Goal: Task Accomplishment & Management: Complete application form

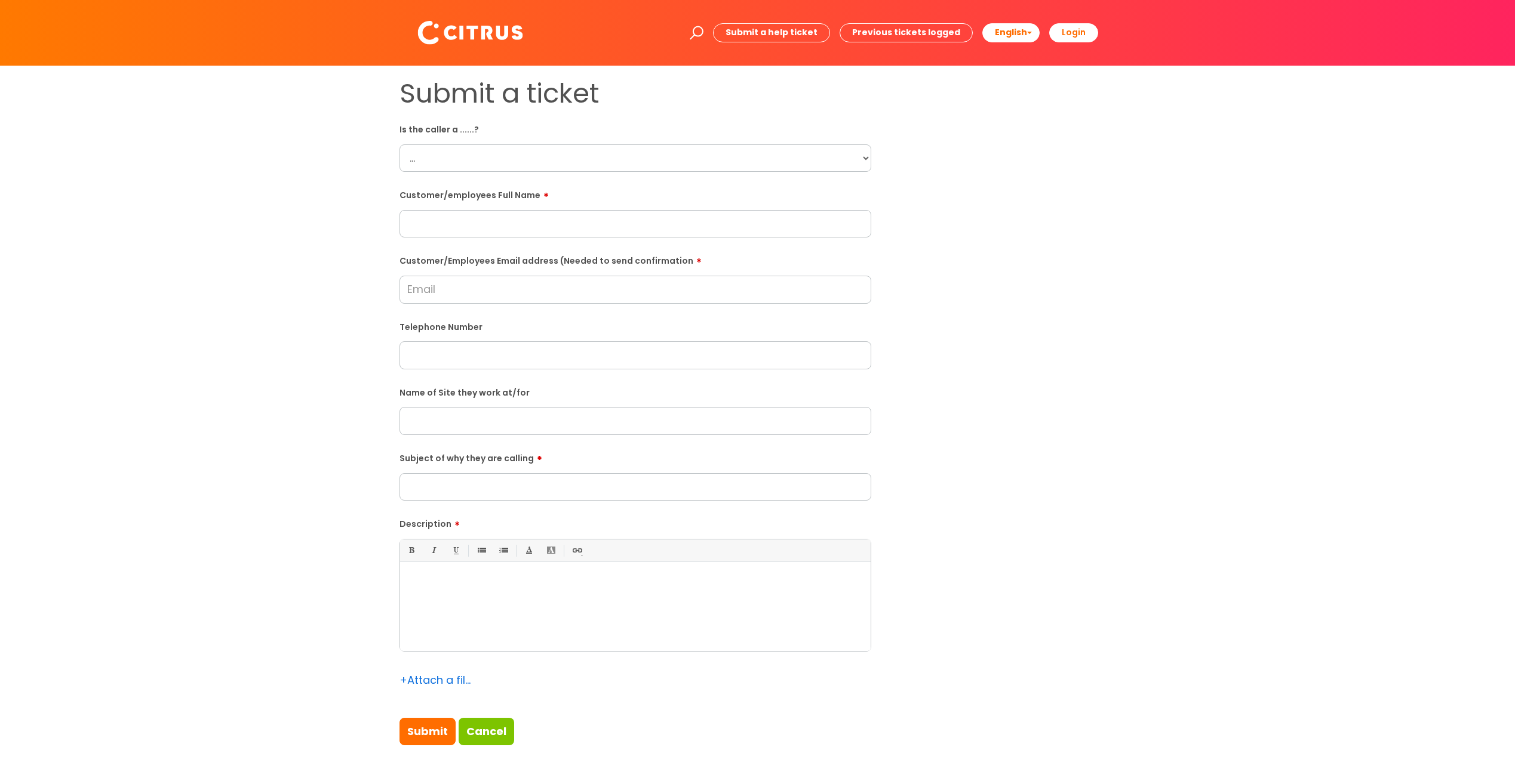
click at [644, 155] on select "... Citrus Customer Citrus Employee [DEMOGRAPHIC_DATA] Supplier" at bounding box center [635, 158] width 472 height 28
select select "Citrus Customer"
click at [399, 145] on select "... Citrus Customer Citrus Employee [DEMOGRAPHIC_DATA] Supplier" at bounding box center [635, 158] width 472 height 28
click at [440, 218] on input "text" at bounding box center [635, 224] width 472 height 28
paste input "[PERSON_NAME]"
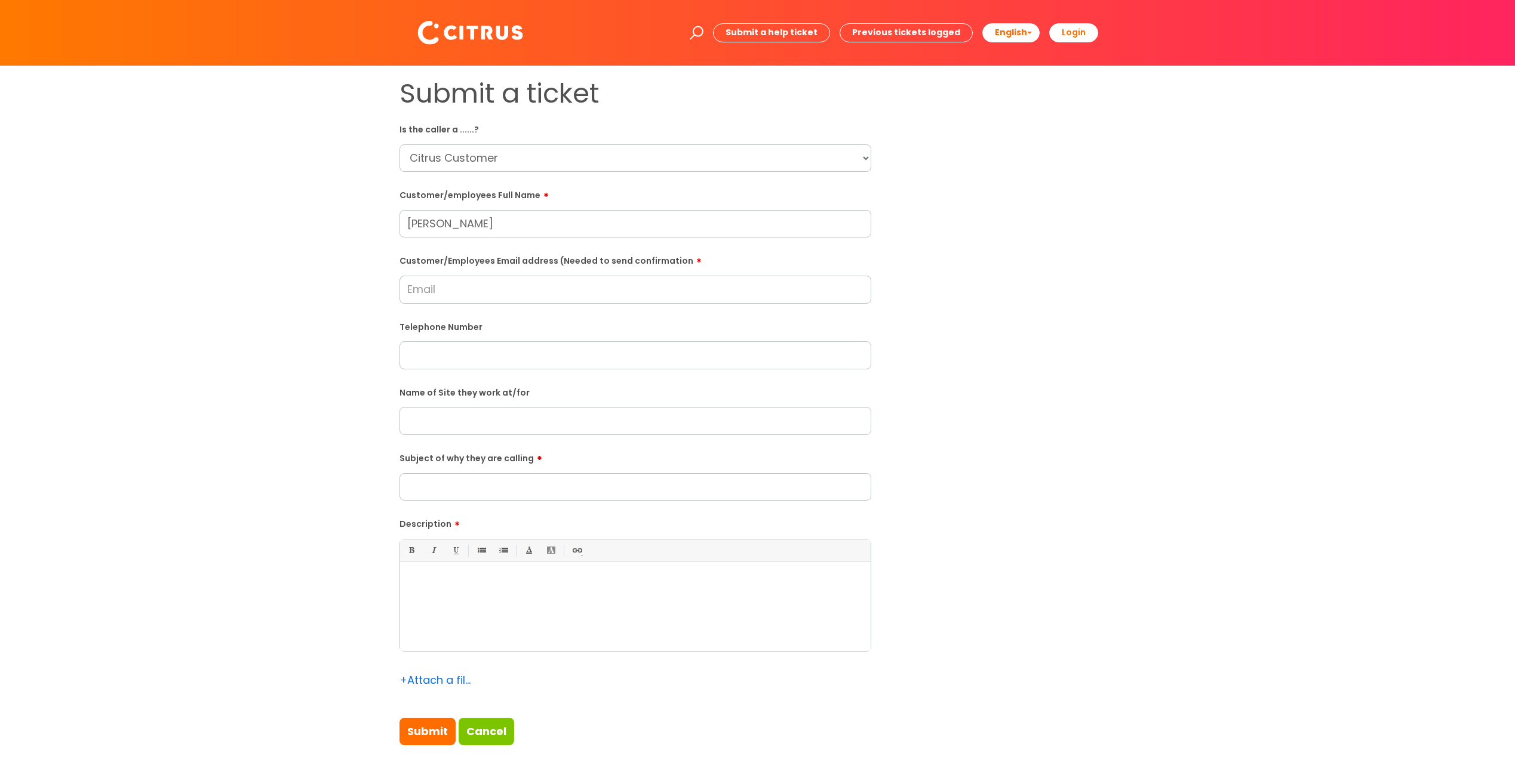
type input "[PERSON_NAME]"
click at [551, 595] on div at bounding box center [635, 609] width 470 height 82
click at [703, 591] on div at bounding box center [635, 609] width 470 height 82
paste div
click at [409, 582] on p "She advised they have not had any cleaners for the last two days." at bounding box center [635, 583] width 453 height 10
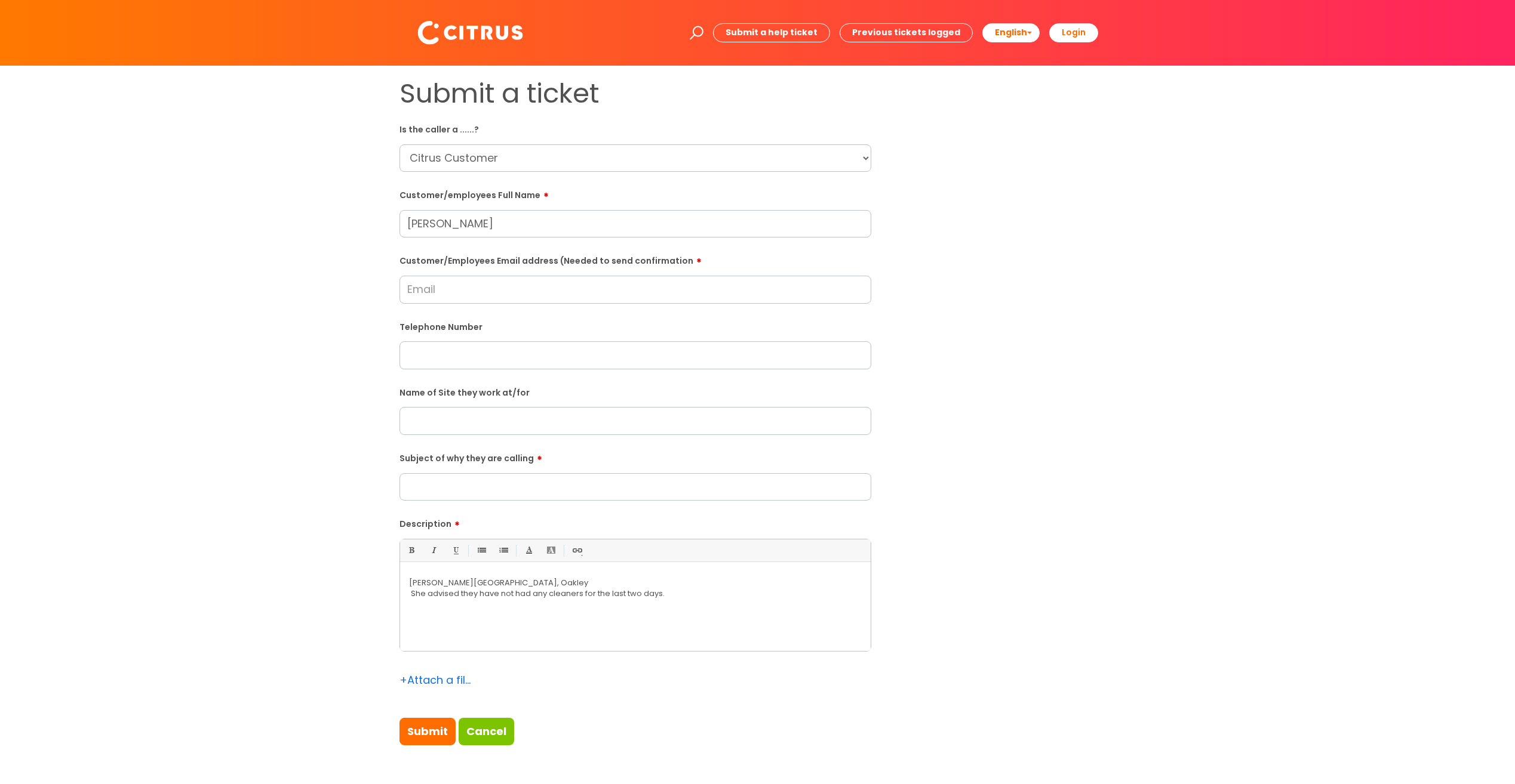
click at [434, 355] on input "text" at bounding box center [635, 355] width 472 height 28
click at [487, 482] on input "Subject of why they are calling" at bounding box center [635, 487] width 472 height 28
click at [457, 351] on input "text" at bounding box center [635, 355] width 472 height 28
click at [443, 286] on input "Customer/Employees Email address (Needed to send confirmation" at bounding box center [635, 290] width 472 height 28
click at [727, 618] on div "[PERSON_NAME][GEOGRAPHIC_DATA], [PERSON_NAME] She advised they have not had an…" at bounding box center [635, 609] width 470 height 82
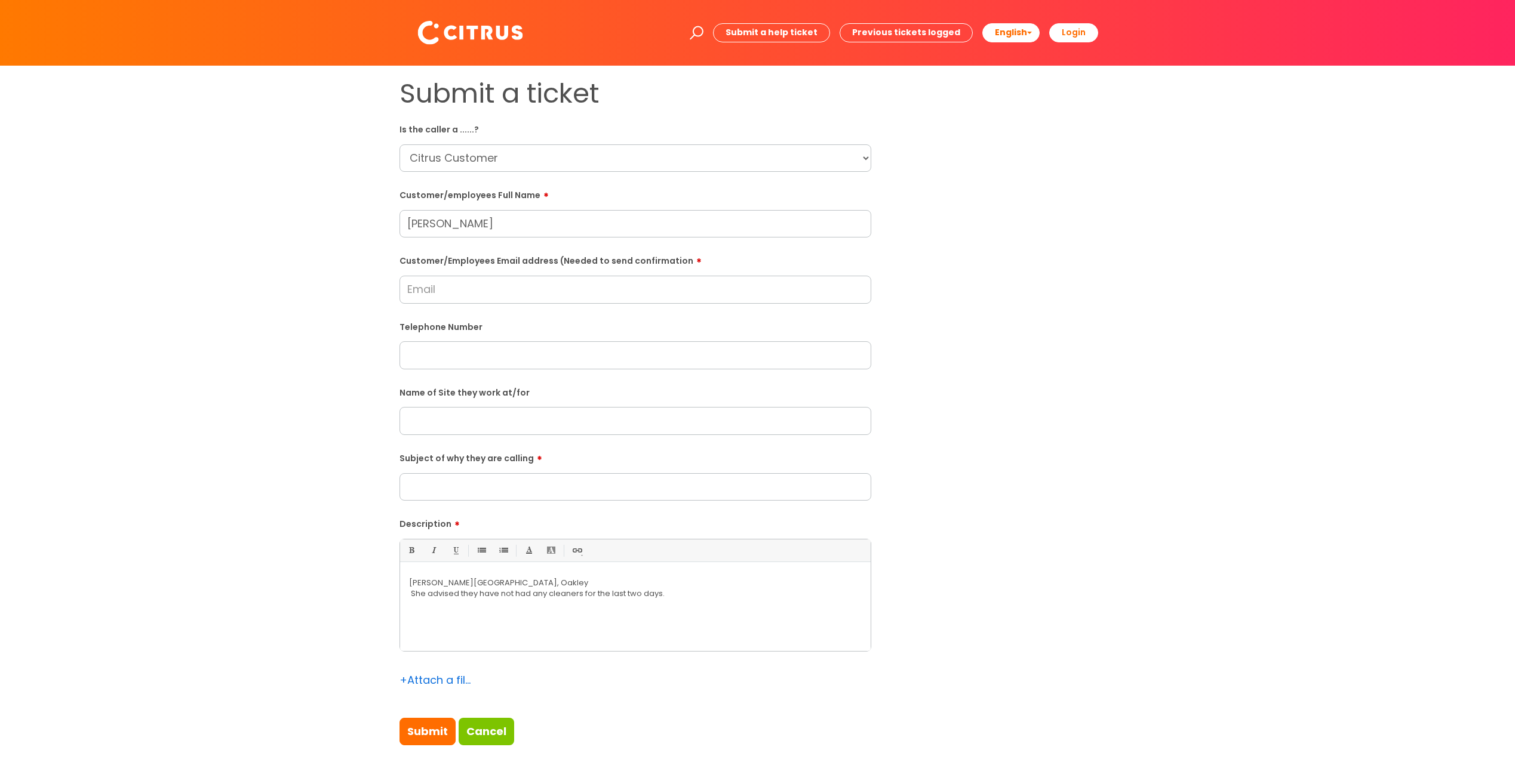
click at [448, 483] on input "Subject of why they are calling" at bounding box center [635, 487] width 472 height 28
type input "[EMAIL_ADDRESS][DOMAIN_NAME]"
click at [482, 227] on input "[PERSON_NAME]" at bounding box center [635, 224] width 472 height 28
type input "[PERSON_NAME]"
click at [522, 418] on input "text" at bounding box center [635, 421] width 472 height 28
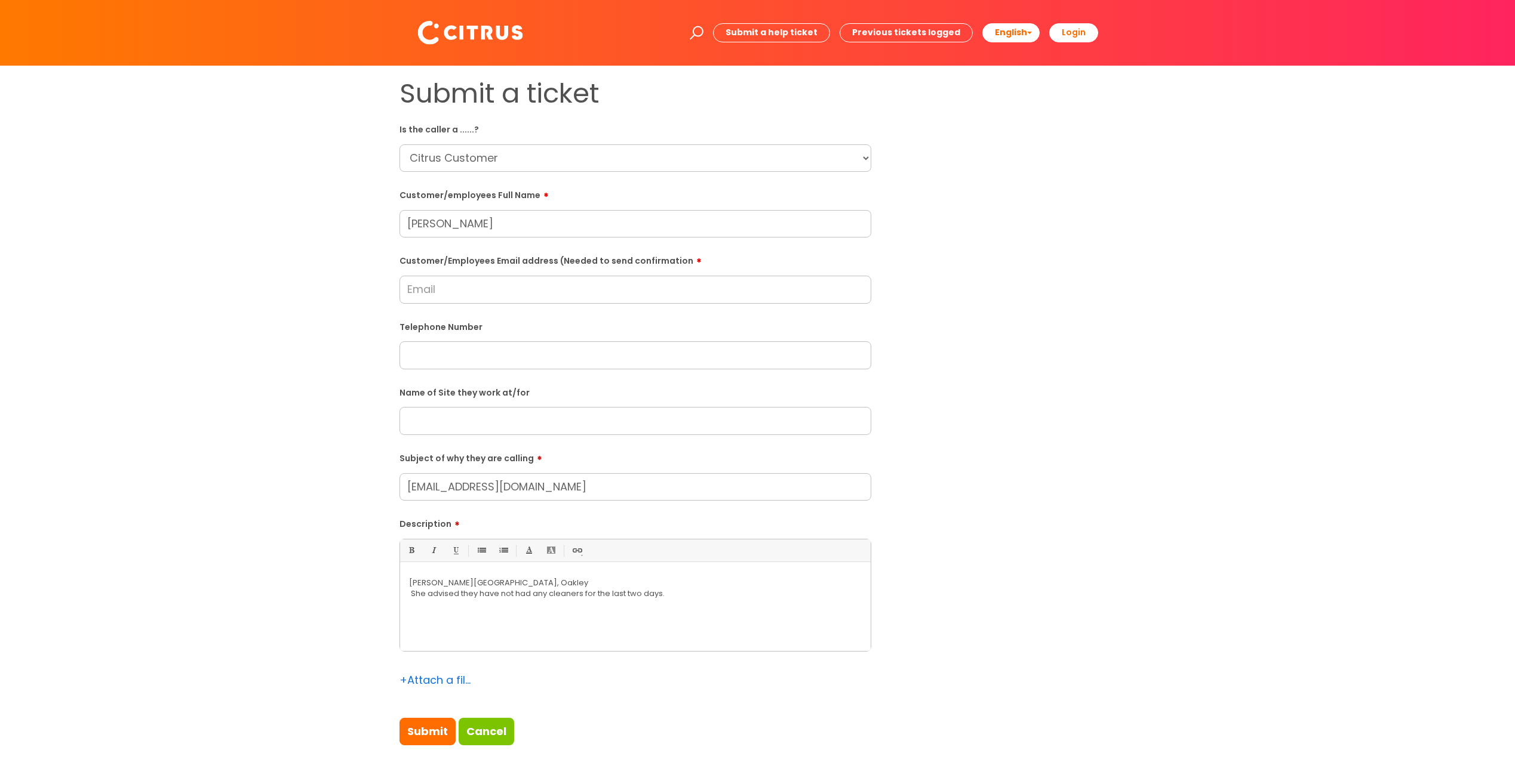
paste input "[GEOGRAPHIC_DATA], Oakley"
type input "[GEOGRAPHIC_DATA], Oakley"
drag, startPoint x: 574, startPoint y: 488, endPoint x: 152, endPoint y: 484, distance: 422.0
click at [152, 484] on div "Submit a ticket Is the caller a ......? ... Citrus Customer Citrus Employee [DE…" at bounding box center [758, 421] width 1491 height 687
click at [474, 286] on input "Customer/Employees Email address (Needed to send confirmation" at bounding box center [635, 290] width 472 height 28
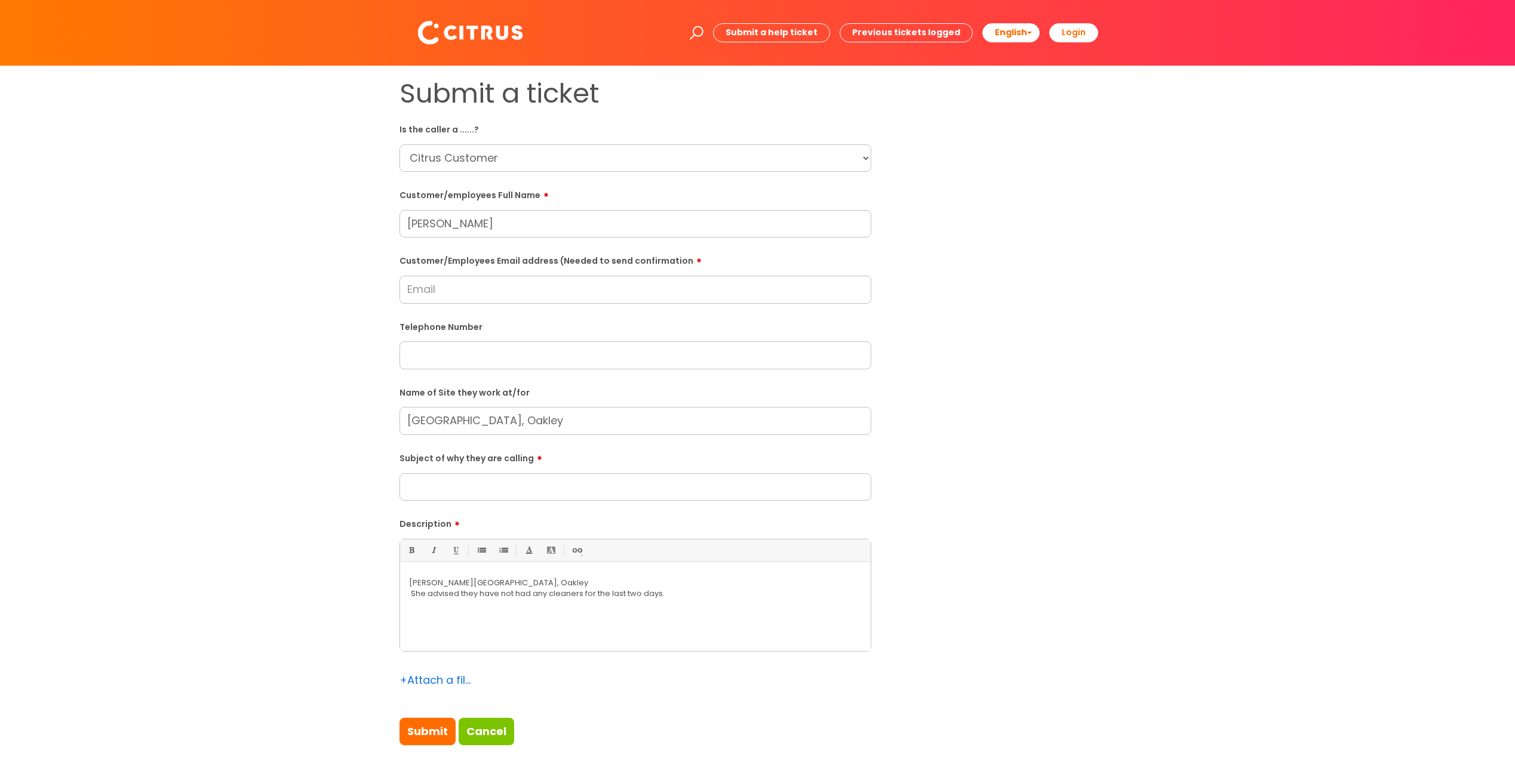
paste input "[EMAIL_ADDRESS][DOMAIN_NAME]"
type input "[EMAIL_ADDRESS][DOMAIN_NAME]"
click at [787, 149] on select "... Citrus Customer Citrus Employee [DEMOGRAPHIC_DATA] Supplier" at bounding box center [635, 158] width 472 height 28
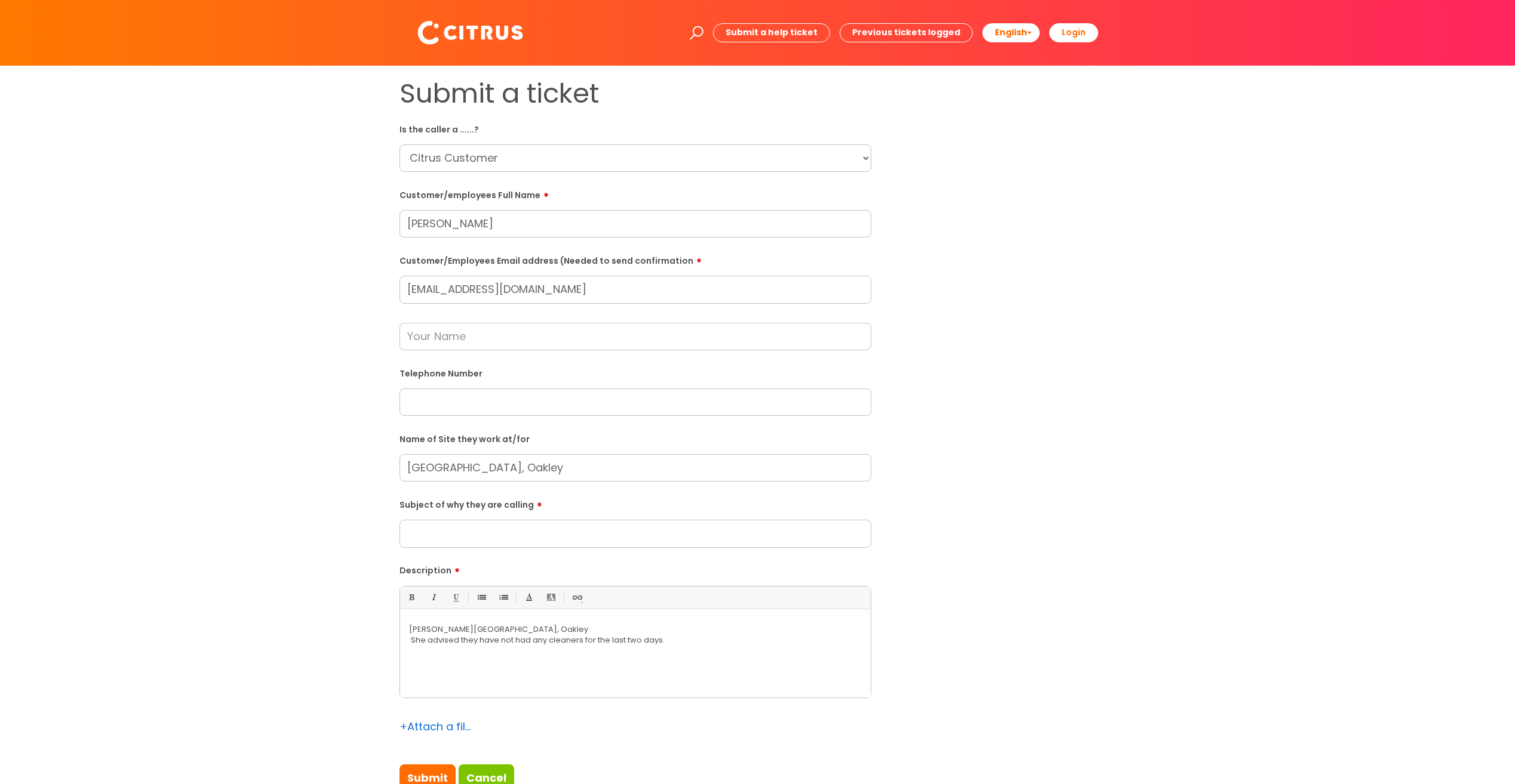
click at [399, 145] on select "... Citrus Customer Citrus Employee [DEMOGRAPHIC_DATA] Supplier" at bounding box center [635, 158] width 472 height 28
click at [448, 537] on input "Subject of why they are calling" at bounding box center [635, 534] width 472 height 28
type input "No Cleaners have been out"
drag, startPoint x: 462, startPoint y: 646, endPoint x: 391, endPoint y: 627, distance: 73.5
click at [460, 644] on div "[PERSON_NAME][GEOGRAPHIC_DATA], [PERSON_NAME] She advised they have not had an…" at bounding box center [635, 656] width 470 height 82
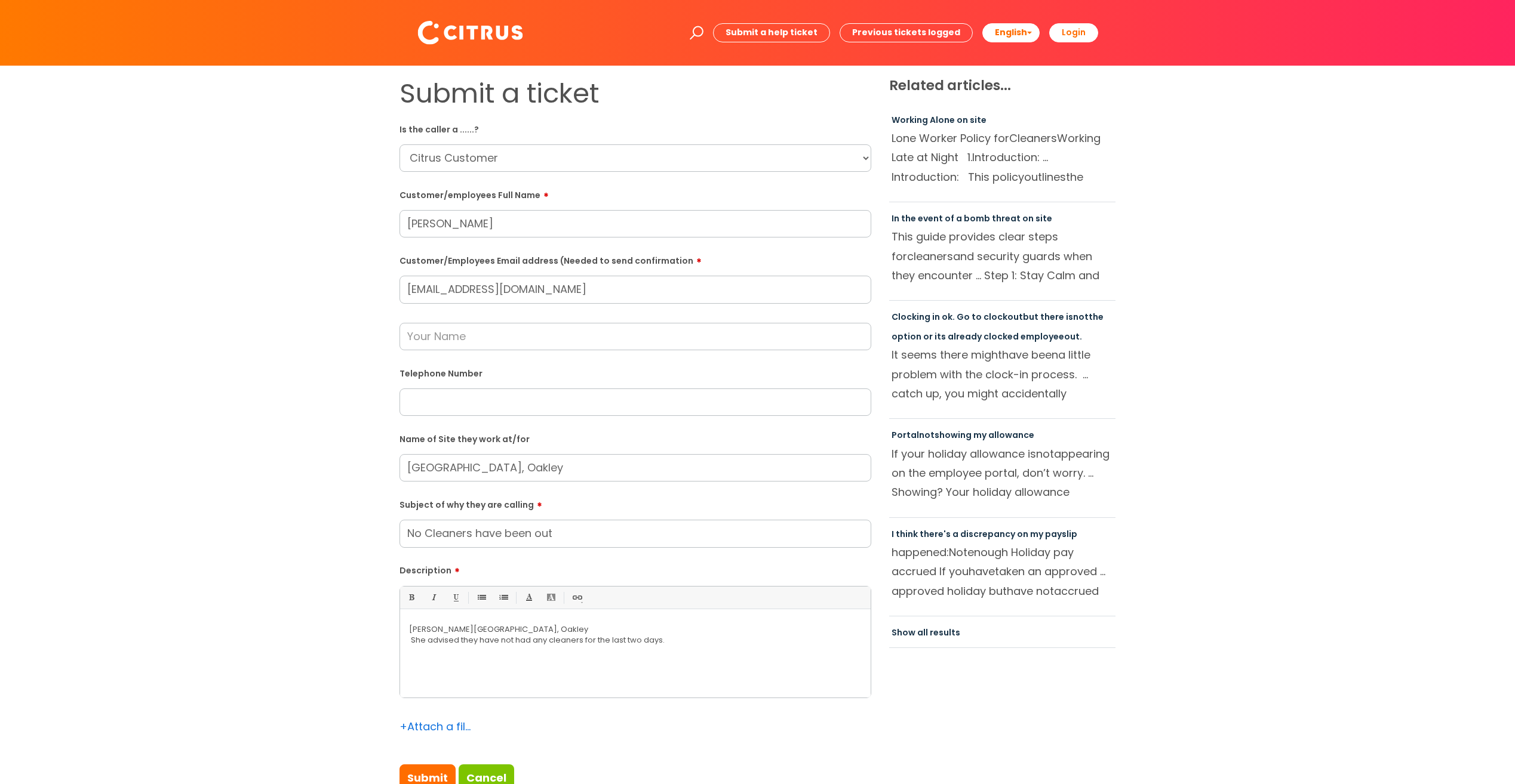
drag, startPoint x: 416, startPoint y: 637, endPoint x: 403, endPoint y: 635, distance: 13.2
click at [410, 637] on p "She advised they have not had any cleaners for the last two days." at bounding box center [635, 640] width 453 height 10
click at [401, 630] on div "[PERSON_NAME][GEOGRAPHIC_DATA], [PERSON_NAME] She advised they have not had an…" at bounding box center [635, 656] width 470 height 82
click at [525, 627] on p "[PERSON_NAME][GEOGRAPHIC_DATA], Oakley" at bounding box center [635, 629] width 453 height 10
drag, startPoint x: 563, startPoint y: 285, endPoint x: 243, endPoint y: 279, distance: 320.1
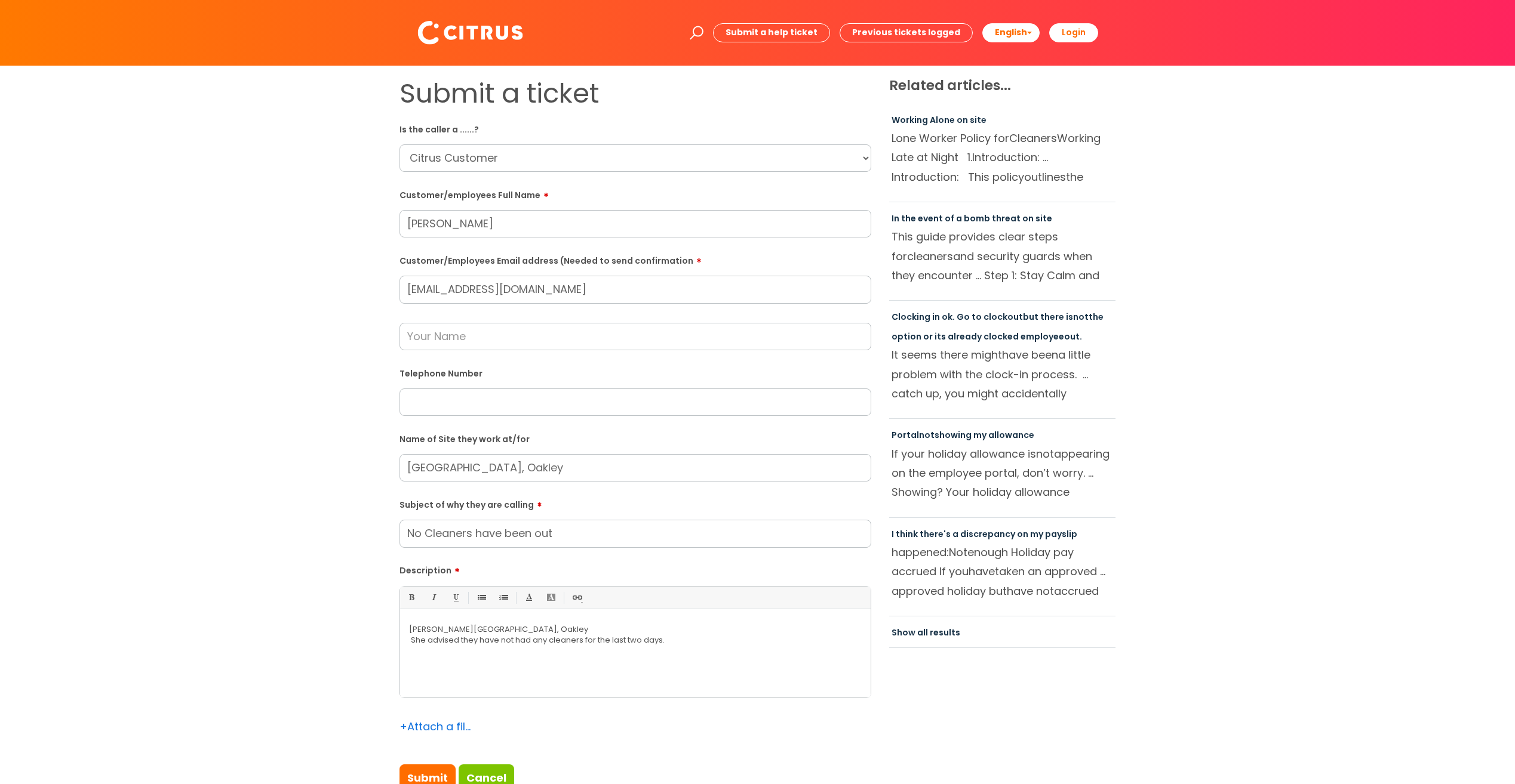
click at [240, 280] on div "Submit a ticket Is the caller a ......? ... Citrus Customer Citrus Employee [DE…" at bounding box center [758, 445] width 1491 height 734
click at [715, 633] on p "[PERSON_NAME][GEOGRAPHIC_DATA], Oakley" at bounding box center [635, 629] width 453 height 10
click at [517, 396] on input "text" at bounding box center [635, 402] width 472 height 28
paste input "01256780210"
type input "01256780210"
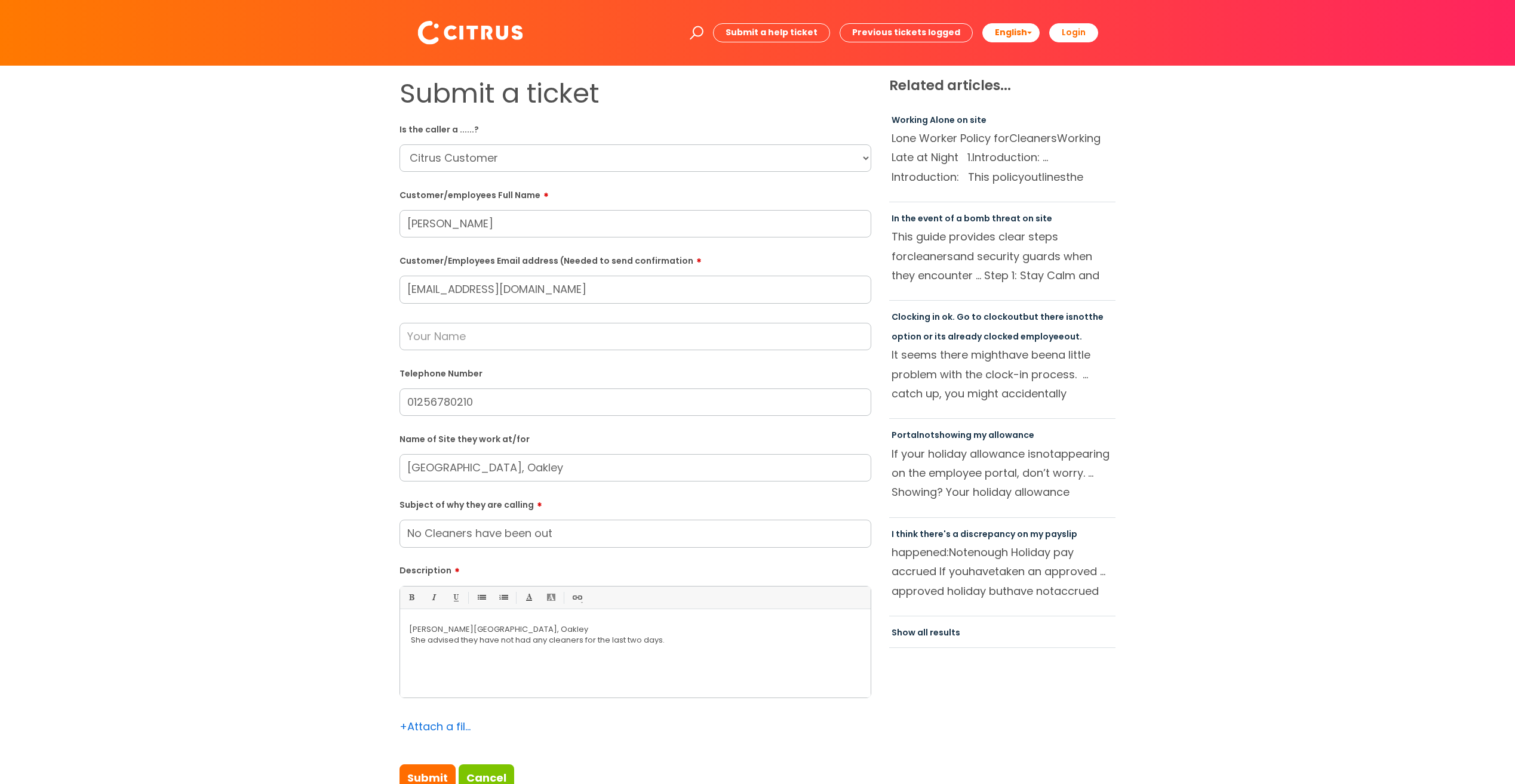
click at [583, 336] on input "text" at bounding box center [635, 337] width 472 height 28
type input "[PERSON_NAME]"
click at [337, 435] on div "Submit a ticket Is the caller a ......? ... Citrus Customer Citrus Employee [DE…" at bounding box center [758, 445] width 1491 height 734
click at [442, 630] on p "[PERSON_NAME][GEOGRAPHIC_DATA], Oakley" at bounding box center [635, 629] width 453 height 10
click at [557, 624] on p "[PERSON_NAME] from the [GEOGRAPHIC_DATA], [GEOGRAPHIC_DATA]" at bounding box center [635, 629] width 453 height 10
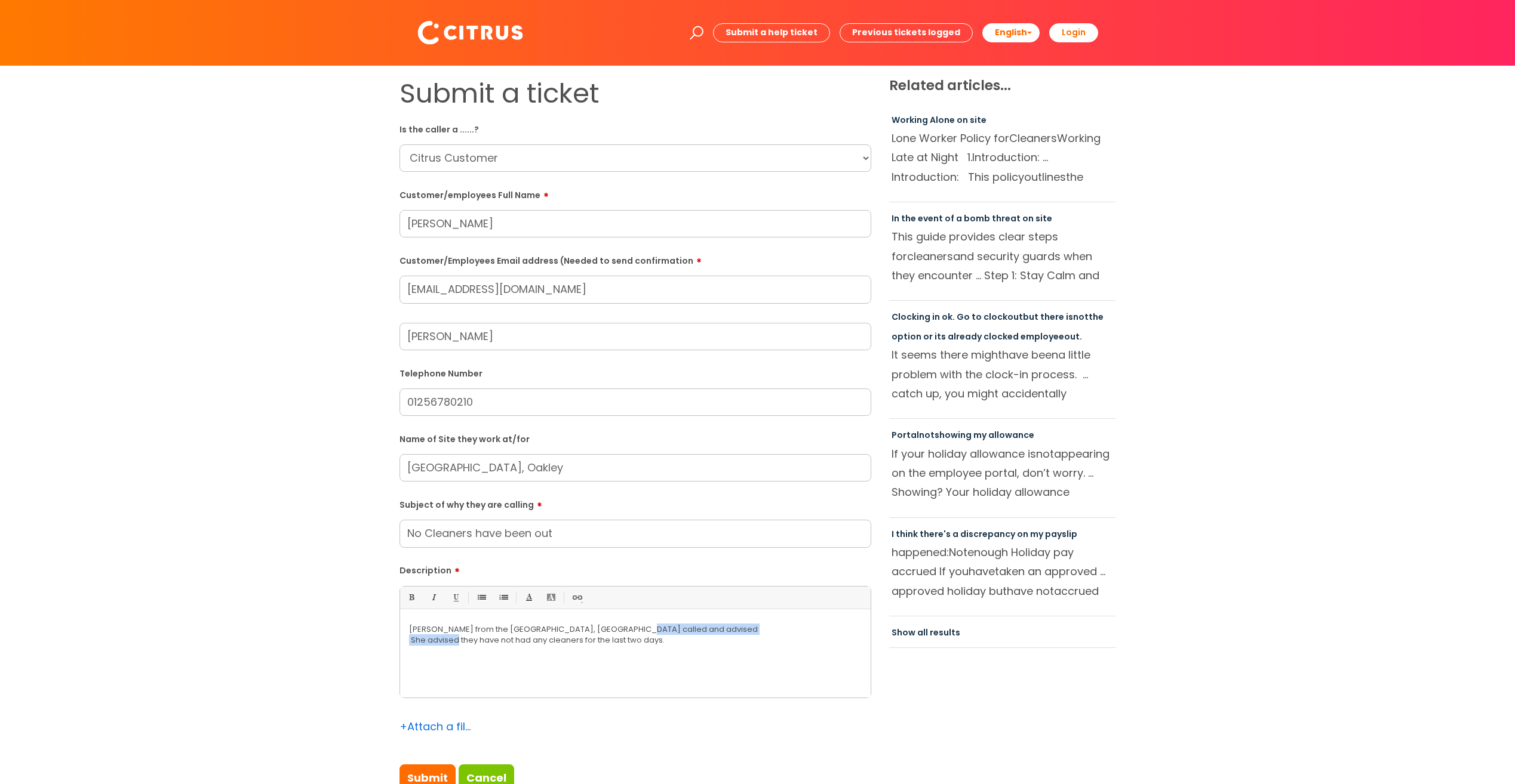
drag, startPoint x: 455, startPoint y: 642, endPoint x: 653, endPoint y: 627, distance: 198.6
click at [653, 627] on div "[PERSON_NAME] from the [GEOGRAPHIC_DATA], [GEOGRAPHIC_DATA] called and advised …" at bounding box center [635, 656] width 470 height 82
click at [828, 646] on p at bounding box center [635, 651] width 453 height 10
click at [825, 628] on p "[PERSON_NAME] from the [GEOGRAPHIC_DATA], [GEOGRAPHIC_DATA] called and advised …" at bounding box center [635, 634] width 453 height 22
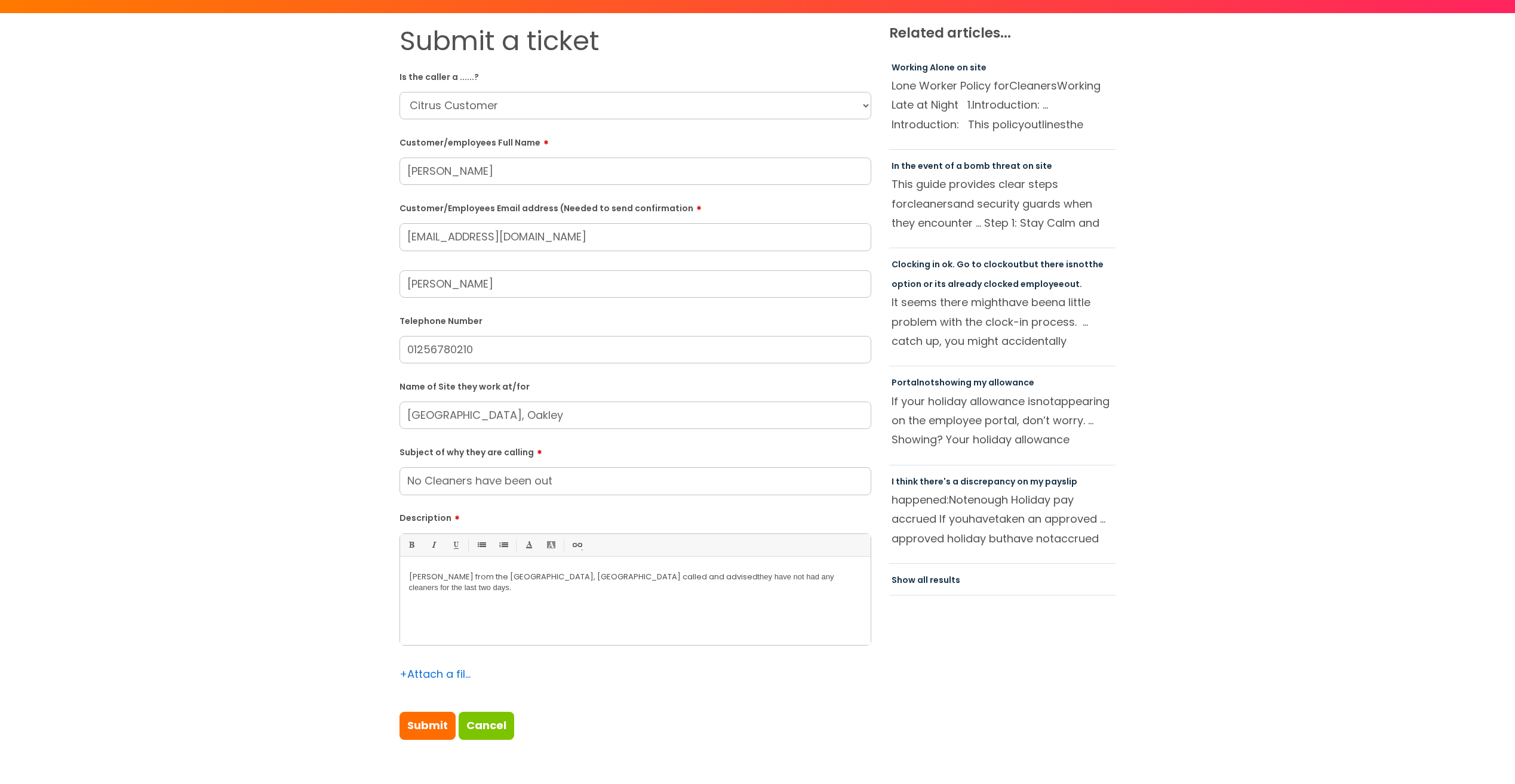
scroll to position [119, 0]
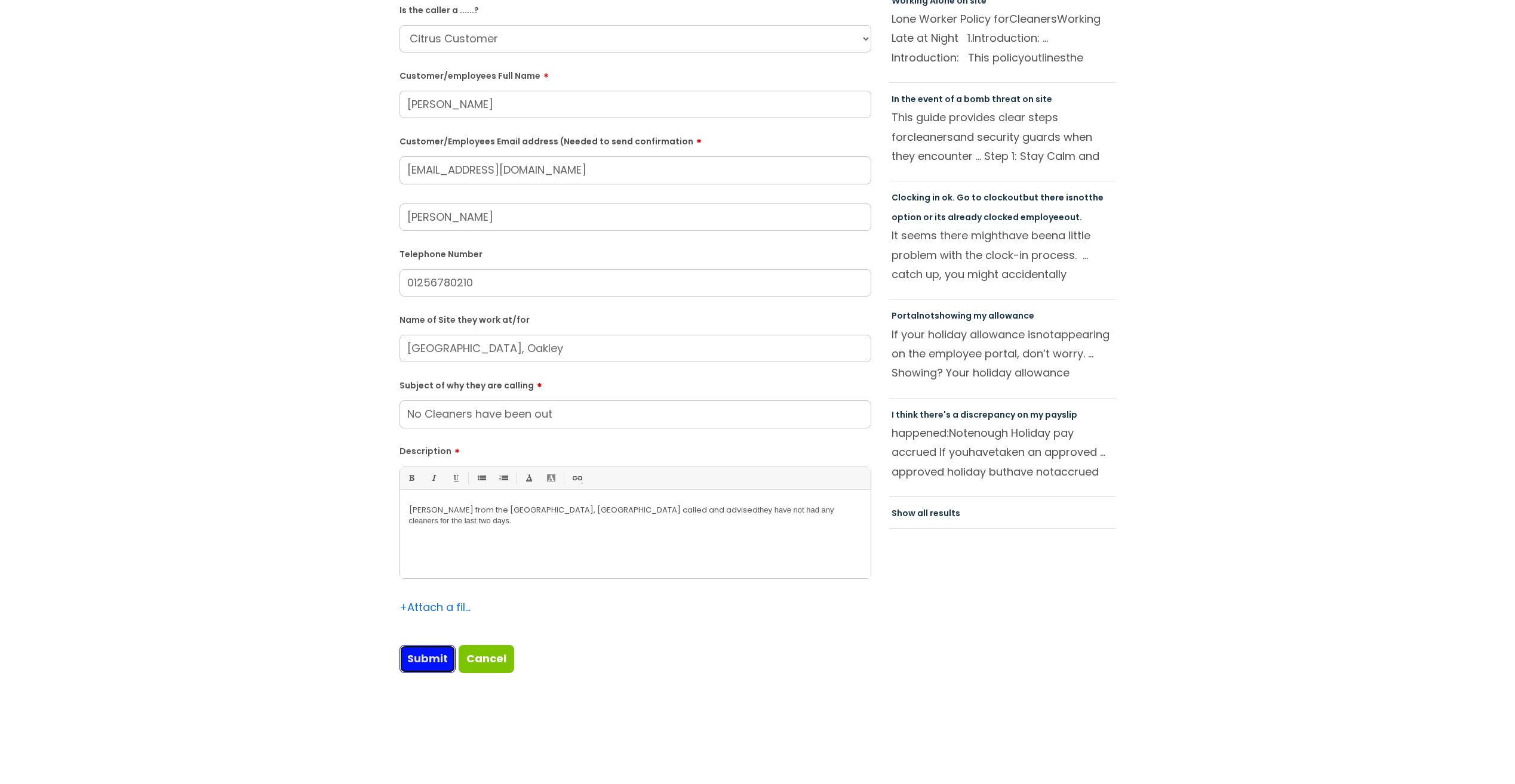
click at [440, 660] on input "Submit" at bounding box center [427, 659] width 56 height 28
type input "Please Wait..."
